Goal: Register for event/course

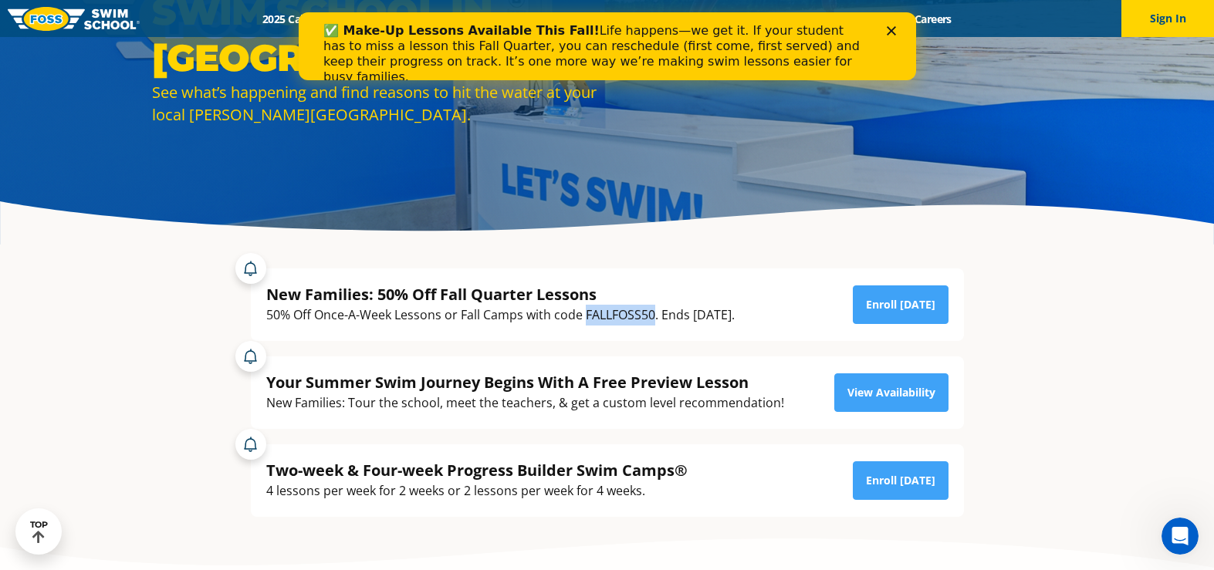
drag, startPoint x: 586, startPoint y: 316, endPoint x: 652, endPoint y: 323, distance: 66.6
click at [652, 323] on div "50% Off Once-A-Week Lessons or Fall Camps with code FALLFOSS50. Ends September …" at bounding box center [500, 315] width 468 height 21
copy div "FALLFOSS50"
click at [735, 290] on div "New Families: 50% Off Fall Quarter Lessons" at bounding box center [500, 294] width 468 height 21
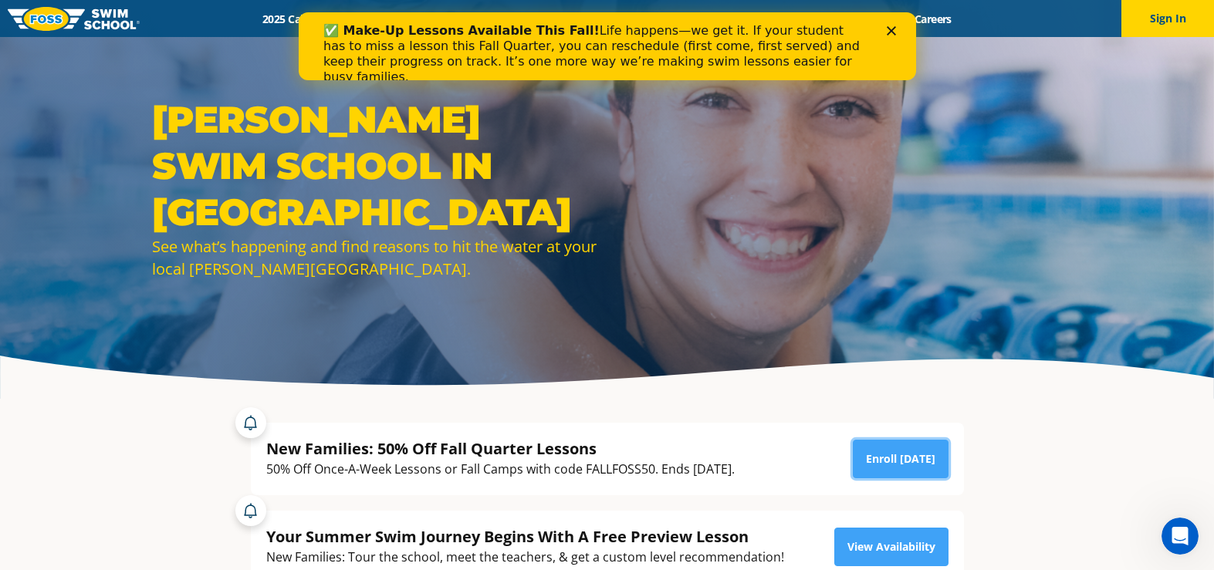
click at [915, 461] on link "Enroll [DATE]" at bounding box center [901, 459] width 96 height 39
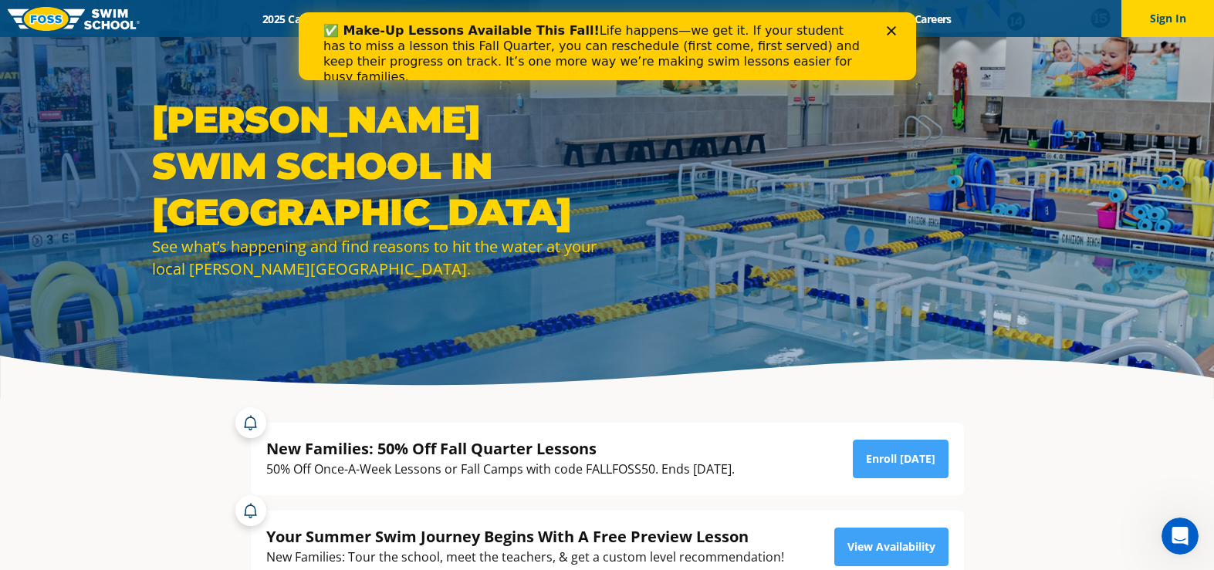
click at [895, 25] on div "✅ Make-Up Lessons Available This Fall! Life happens—we get it. If your student …" at bounding box center [606, 54] width 617 height 71
click at [887, 25] on div "✅ Make-Up Lessons Available This Fall! Life happens—we get it. If your student …" at bounding box center [607, 54] width 568 height 71
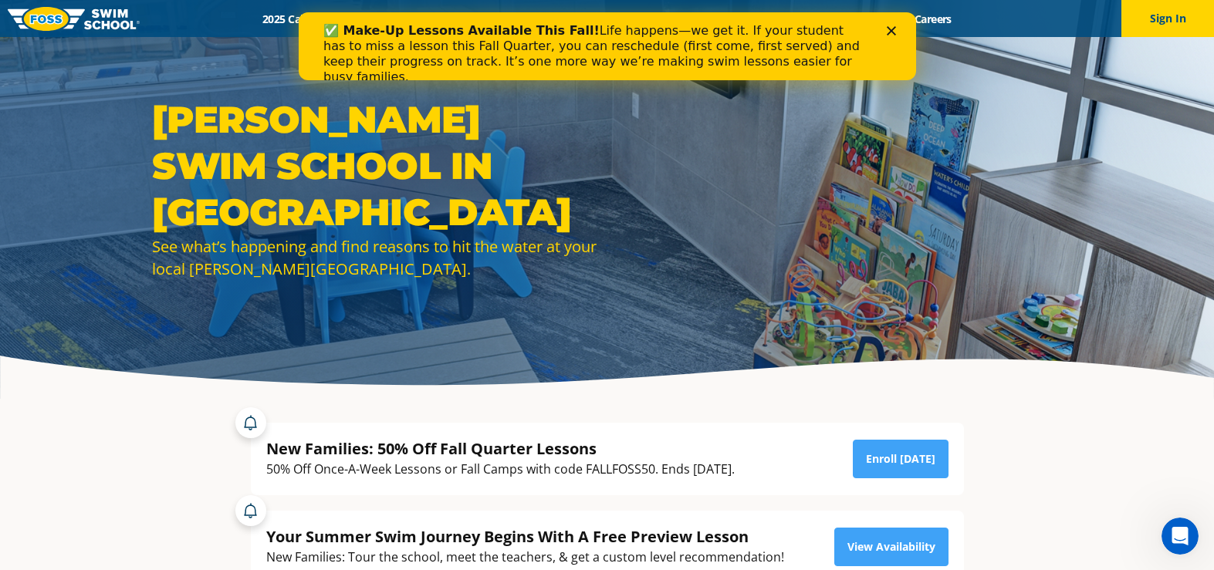
click at [887, 28] on polygon "Close" at bounding box center [890, 30] width 9 height 9
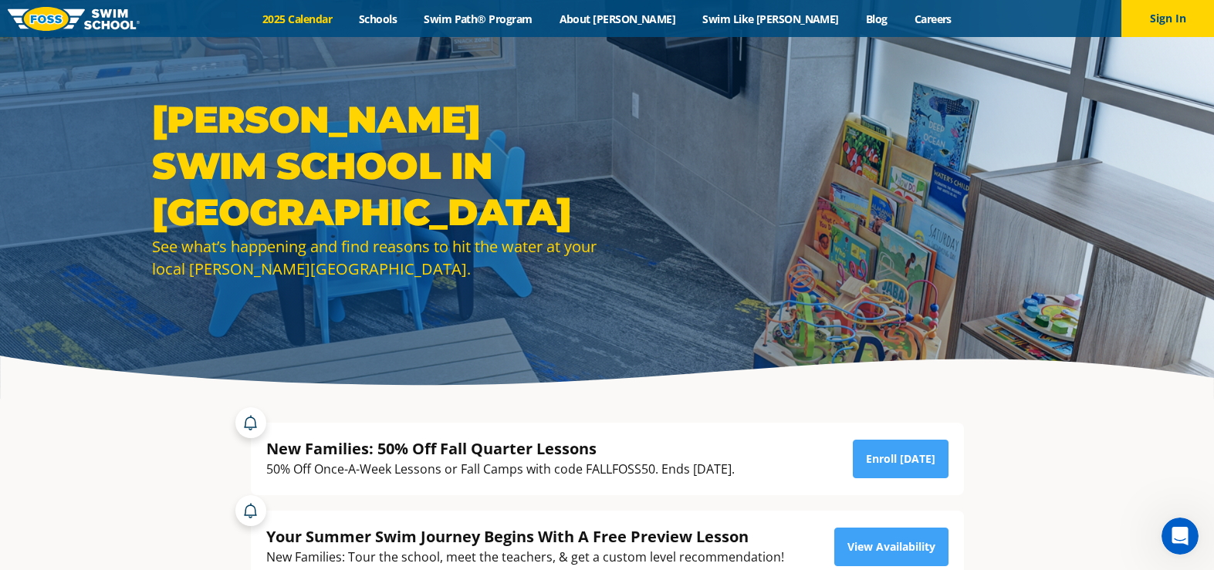
click at [346, 12] on link "2025 Calendar" at bounding box center [297, 19] width 96 height 15
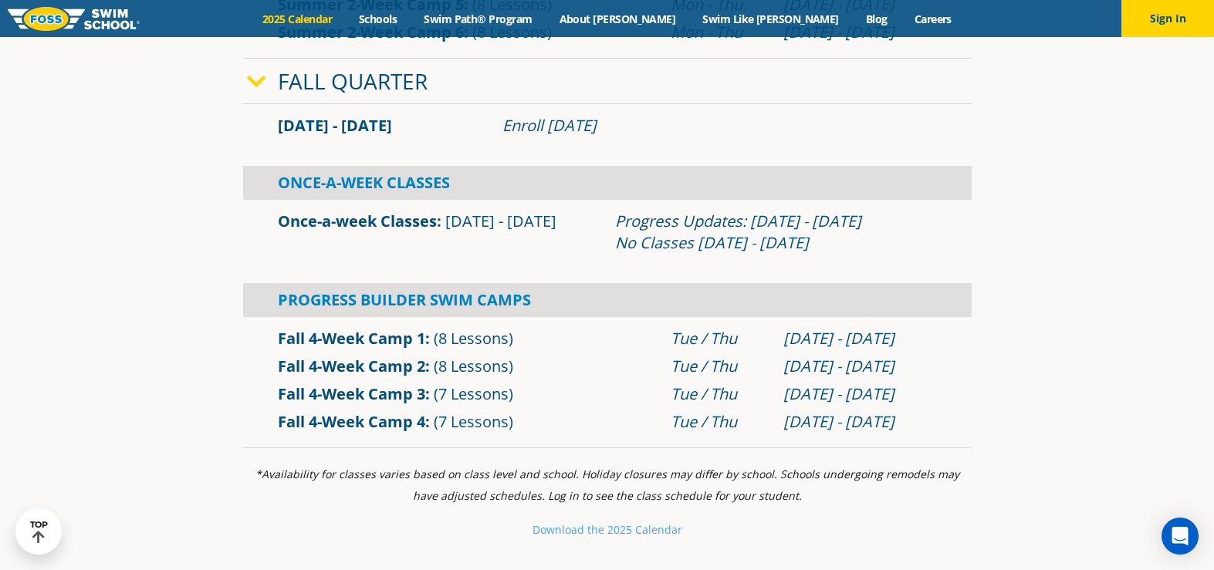
scroll to position [1003, 0]
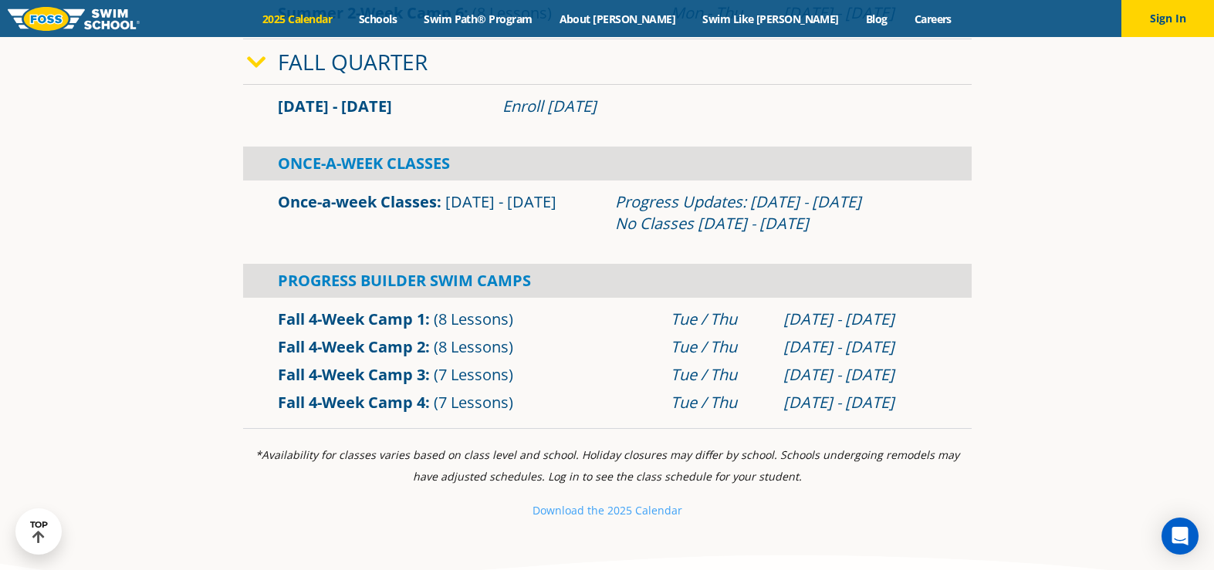
click at [348, 346] on link "Fall 4-Week Camp 2" at bounding box center [351, 346] width 147 height 21
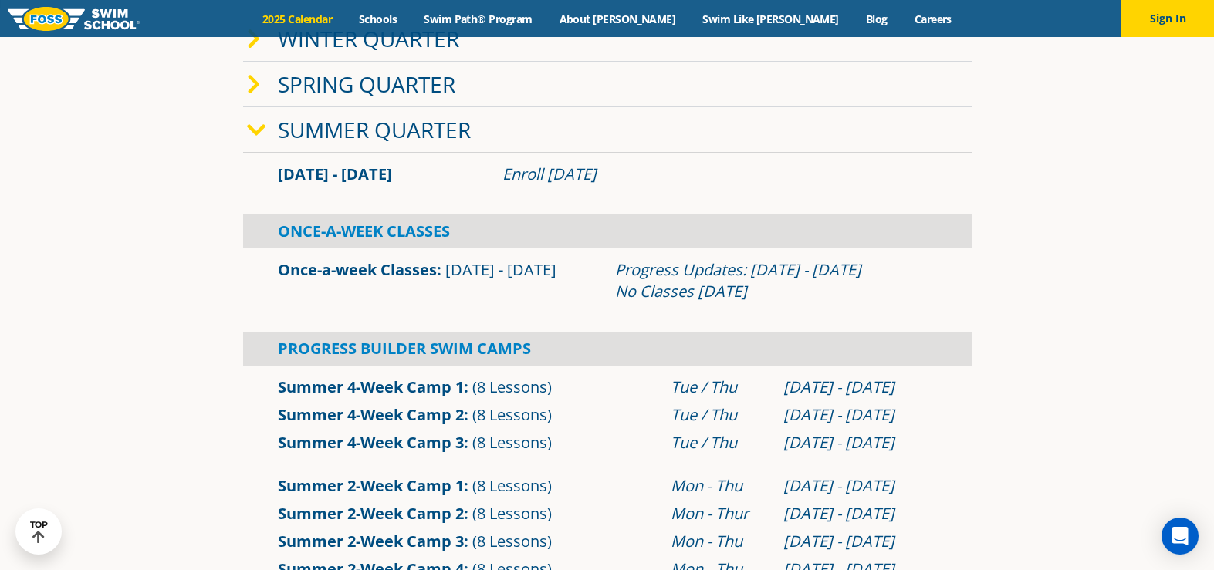
scroll to position [309, 0]
